Goal: Check status: Check status

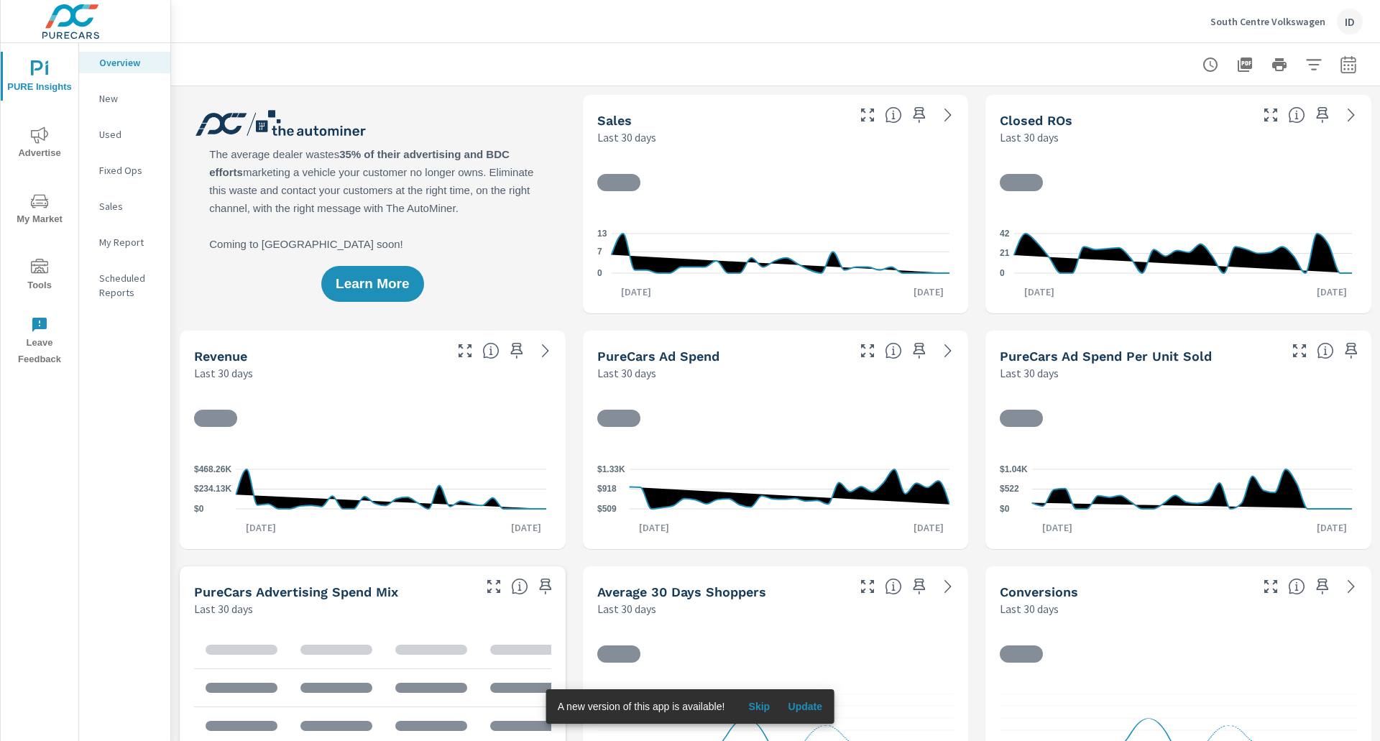
scroll to position [54, 0]
click at [1340, 68] on icon "button" at bounding box center [1348, 64] width 17 height 17
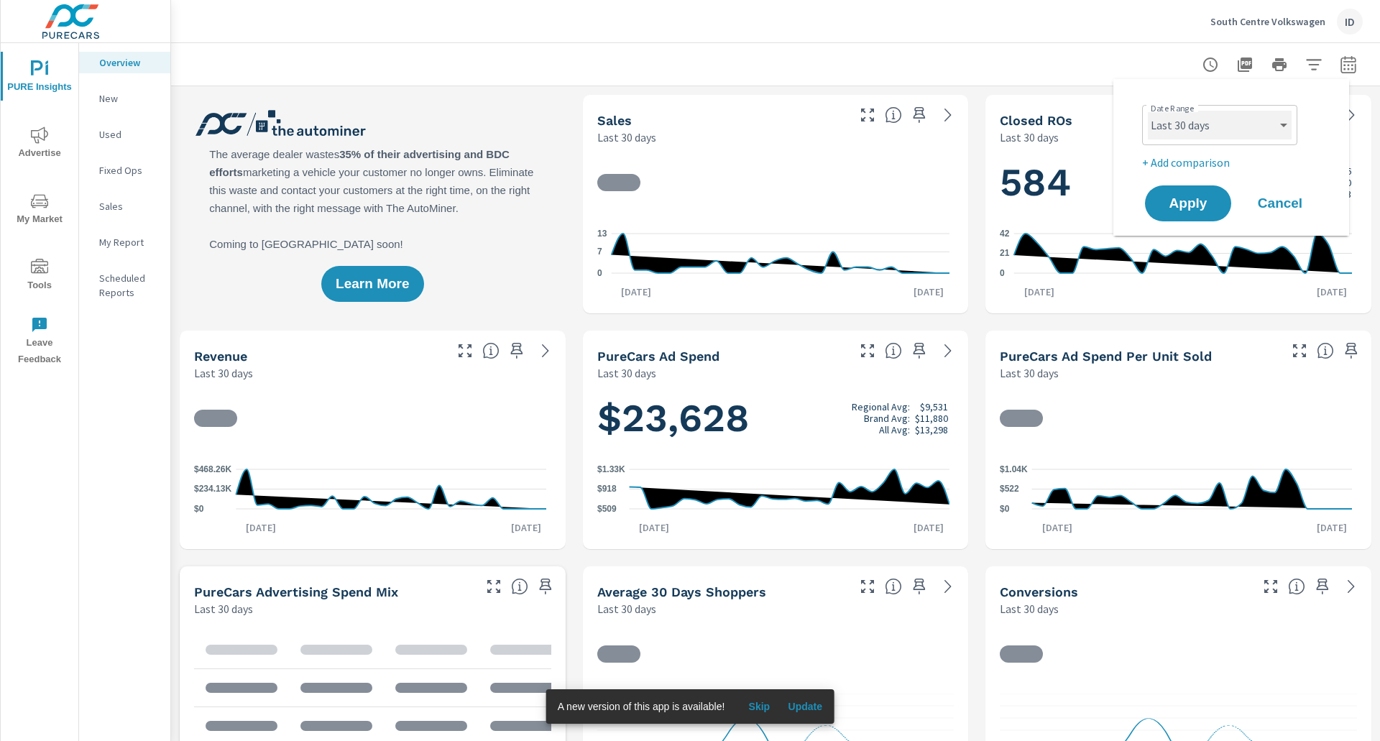
click at [1183, 127] on select "Custom [DATE] Last week Last 7 days Last 14 days Last 30 days Last 45 days Last…" at bounding box center [1220, 125] width 144 height 29
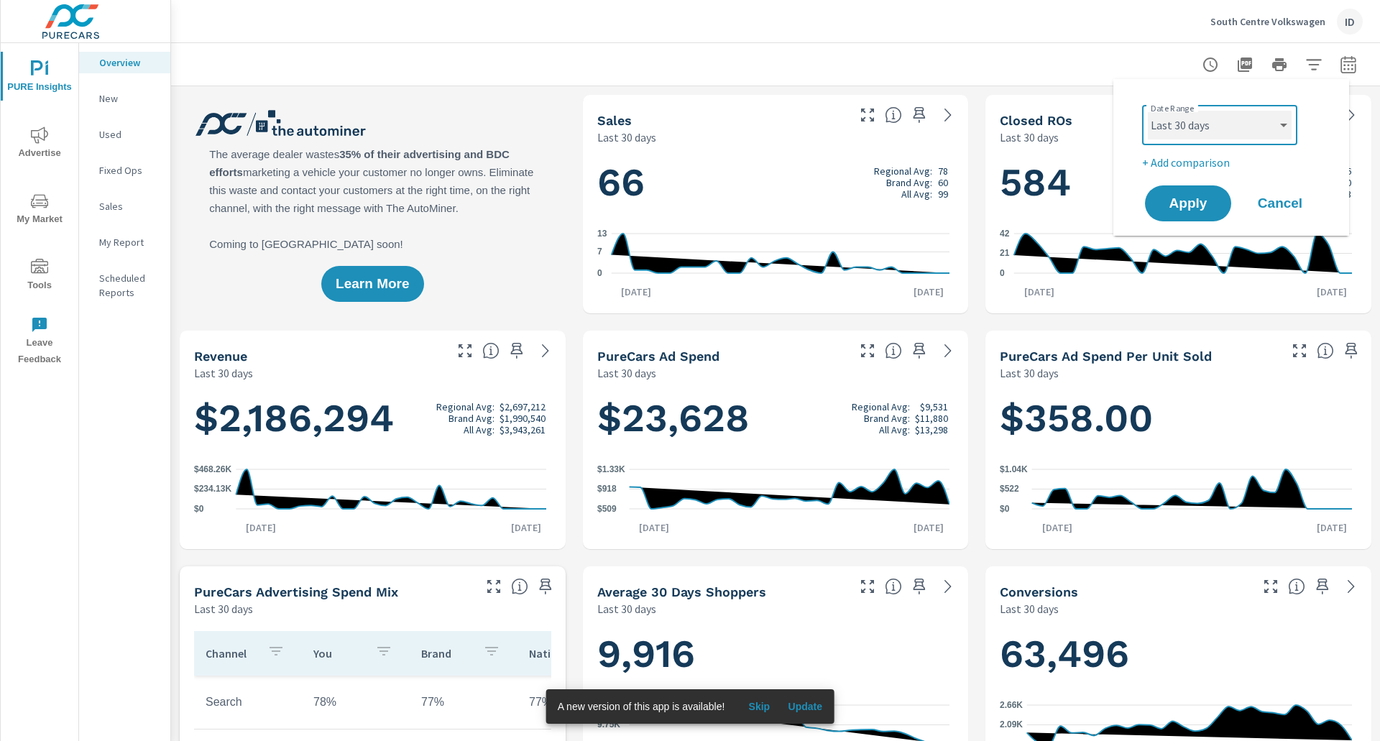
scroll to position [1, 0]
click at [1148, 111] on select "Custom [DATE] Last week Last 7 days Last 14 days Last 30 days Last 45 days Last…" at bounding box center [1220, 125] width 144 height 29
select select "Month to date"
click at [1196, 208] on span "Apply" at bounding box center [1188, 204] width 59 height 14
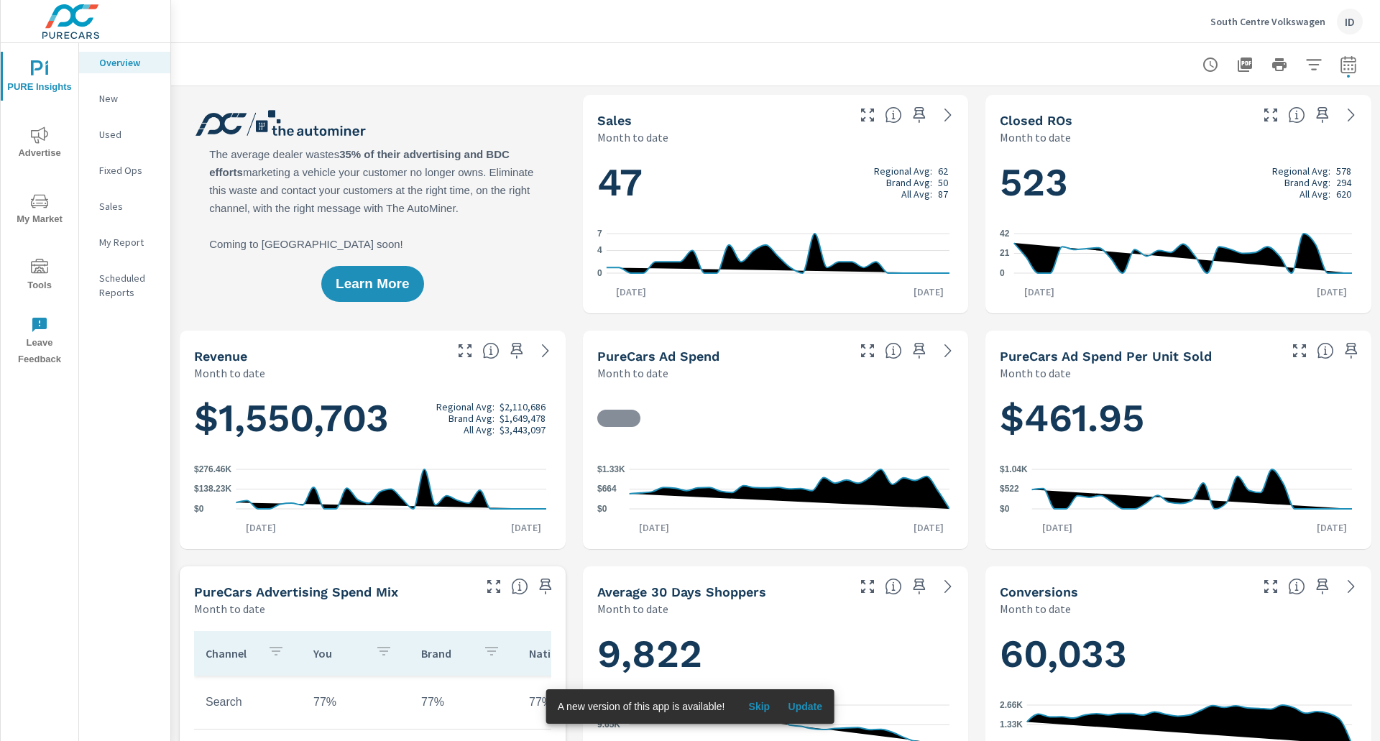
scroll to position [1, 0]
click at [28, 138] on span "Advertise" at bounding box center [39, 144] width 69 height 35
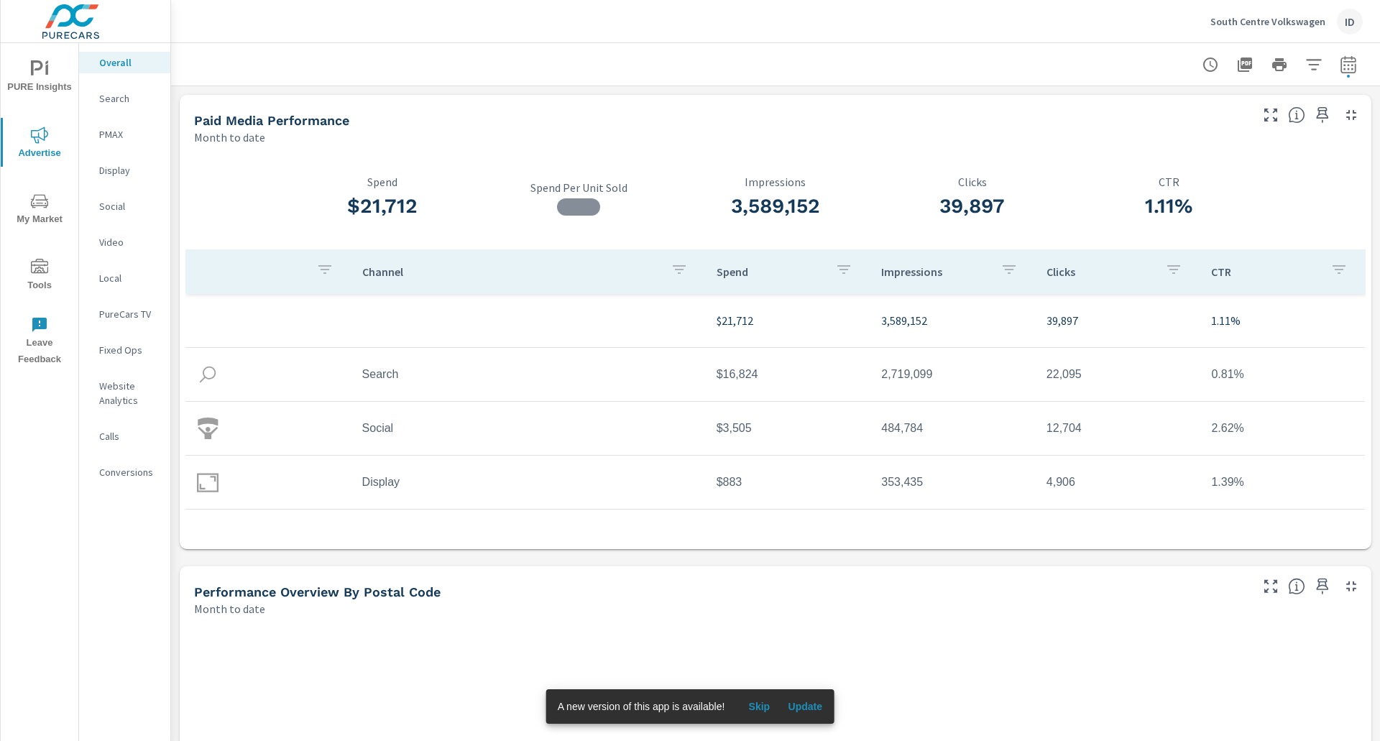
scroll to position [42, 0]
